Goal: Task Accomplishment & Management: Manage account settings

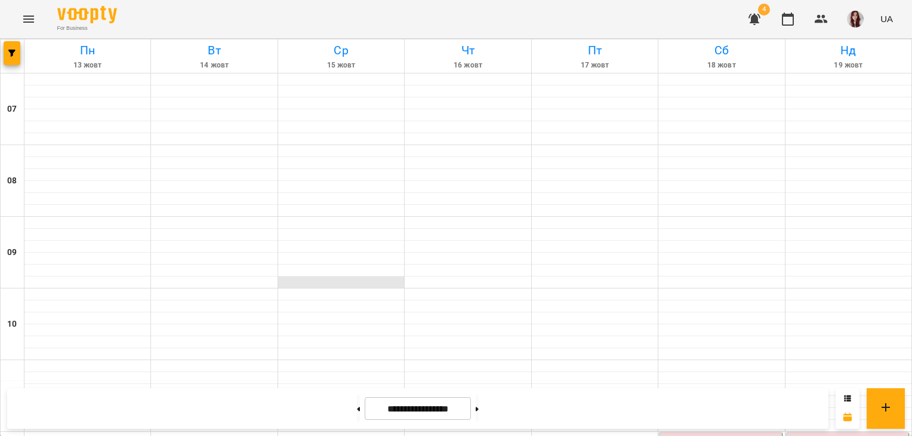
drag, startPoint x: 311, startPoint y: 311, endPoint x: 354, endPoint y: 285, distance: 50.4
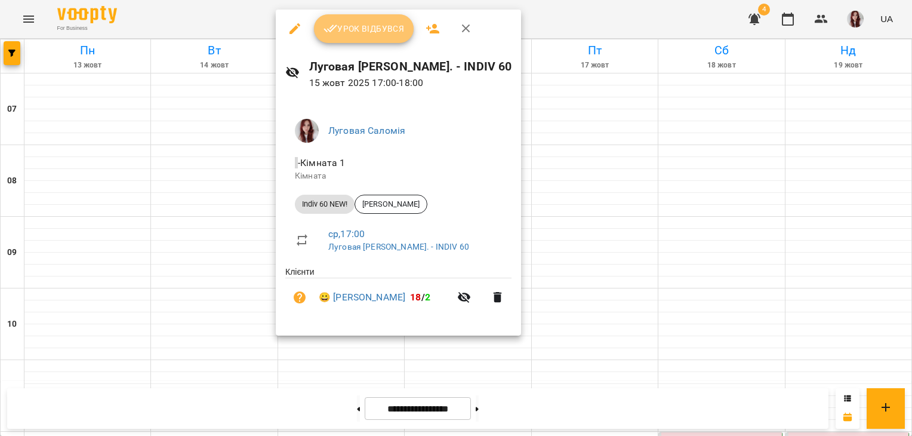
click at [363, 38] on button "Урок відбувся" at bounding box center [364, 28] width 100 height 29
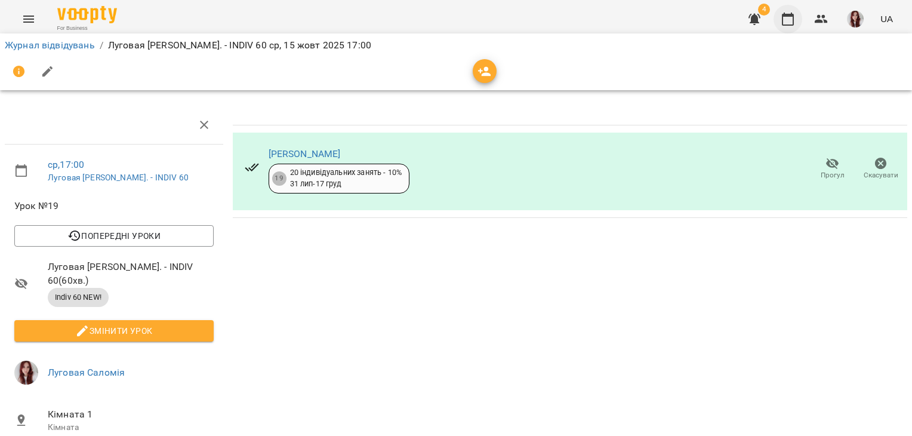
click at [787, 22] on icon "button" at bounding box center [788, 19] width 14 height 14
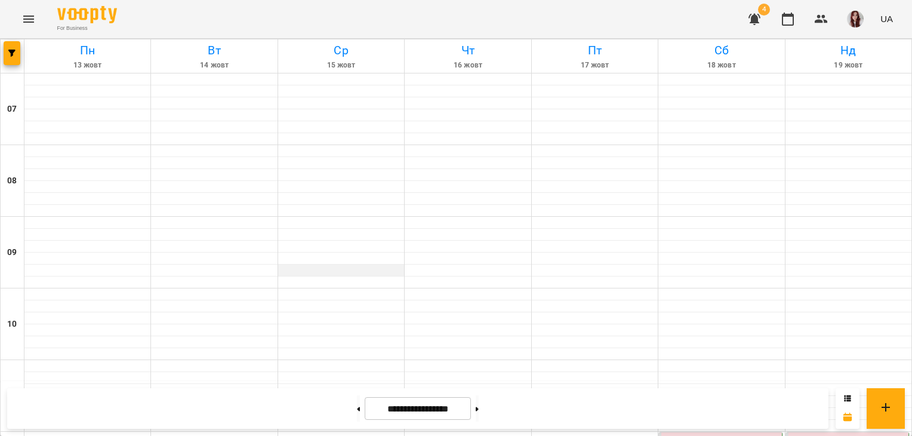
scroll to position [701, 0]
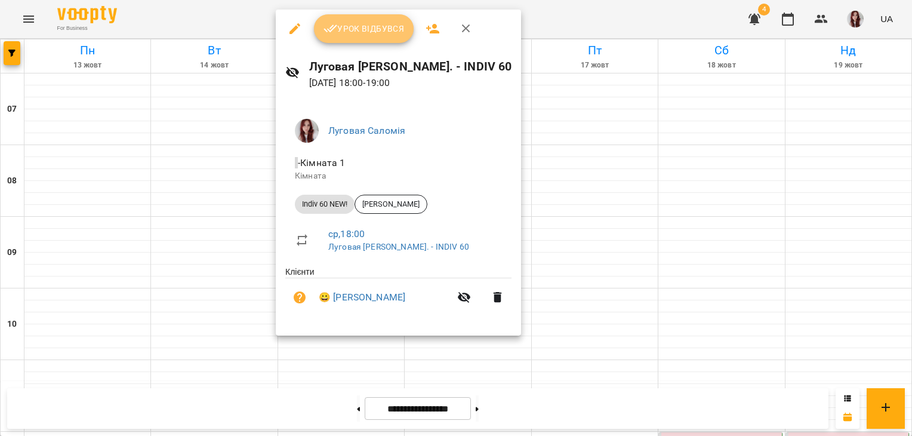
click at [361, 27] on span "Урок відбувся" at bounding box center [363, 28] width 81 height 14
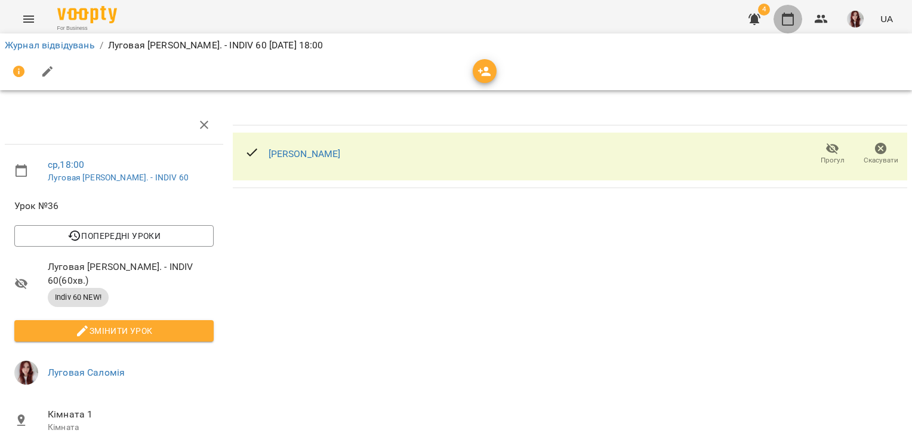
click at [795, 10] on button "button" at bounding box center [787, 19] width 29 height 29
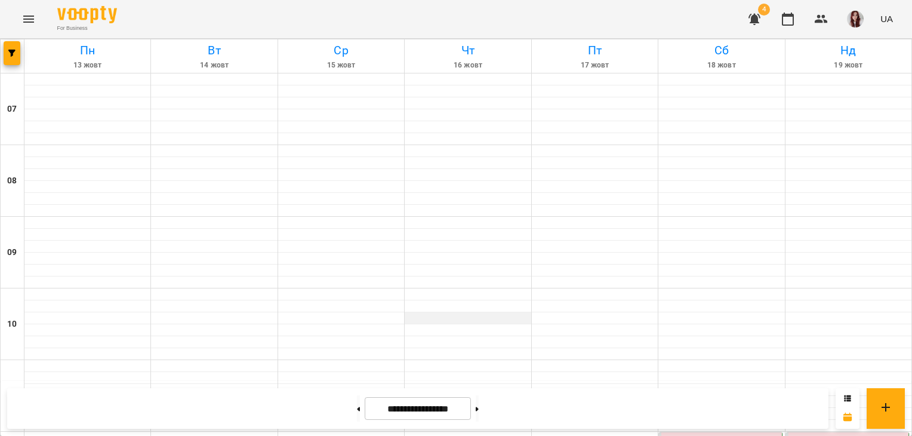
scroll to position [320, 0]
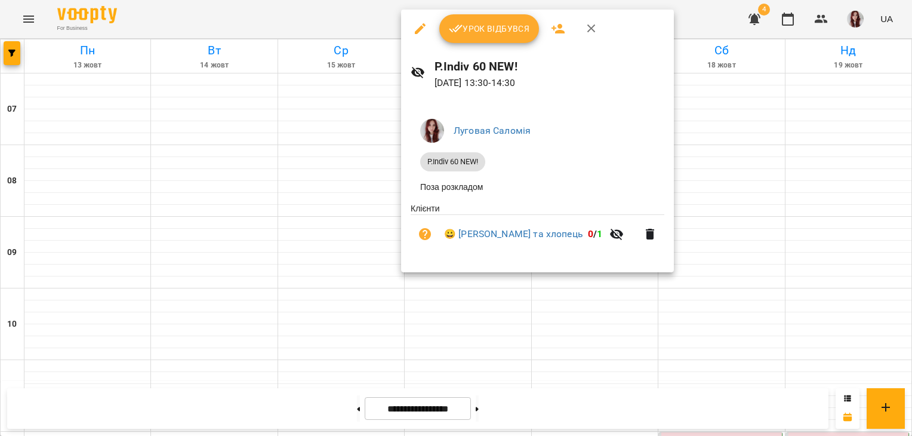
click at [488, 322] on div at bounding box center [456, 218] width 912 height 436
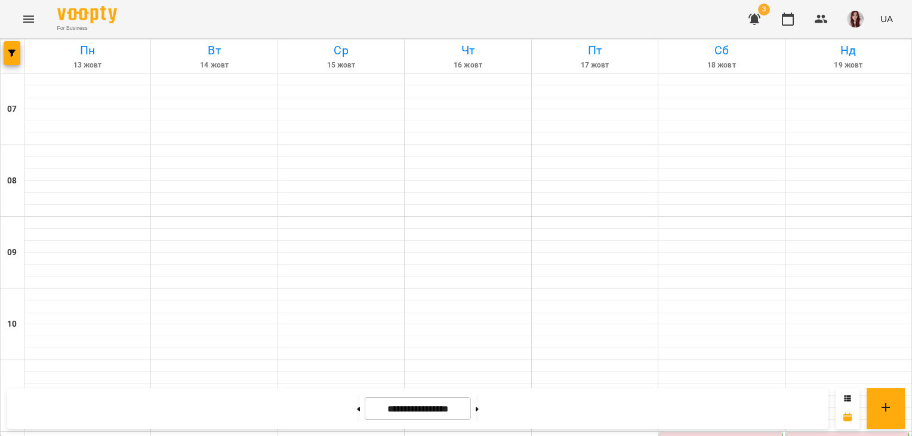
scroll to position [837, 0]
